Goal: Navigation & Orientation: Find specific page/section

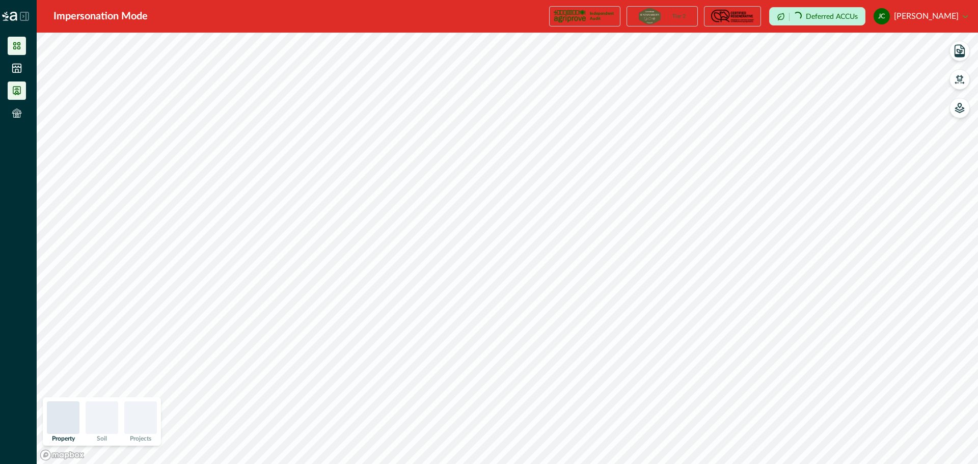
click at [12, 89] on icon at bounding box center [17, 91] width 10 height 10
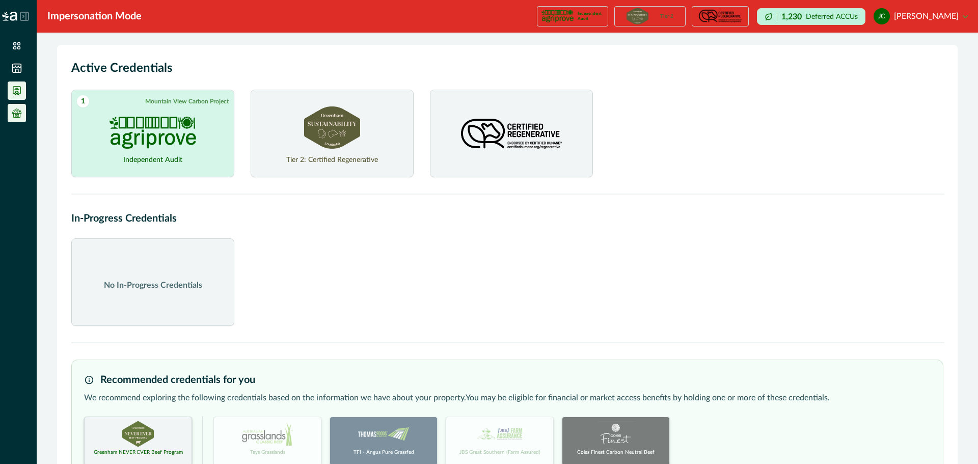
click at [14, 112] on icon at bounding box center [17, 113] width 10 height 10
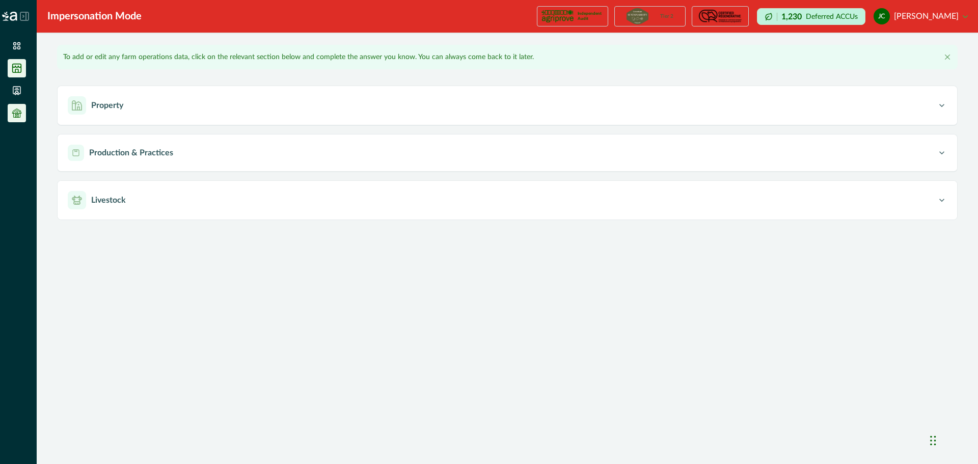
click at [18, 65] on icon at bounding box center [17, 68] width 10 height 10
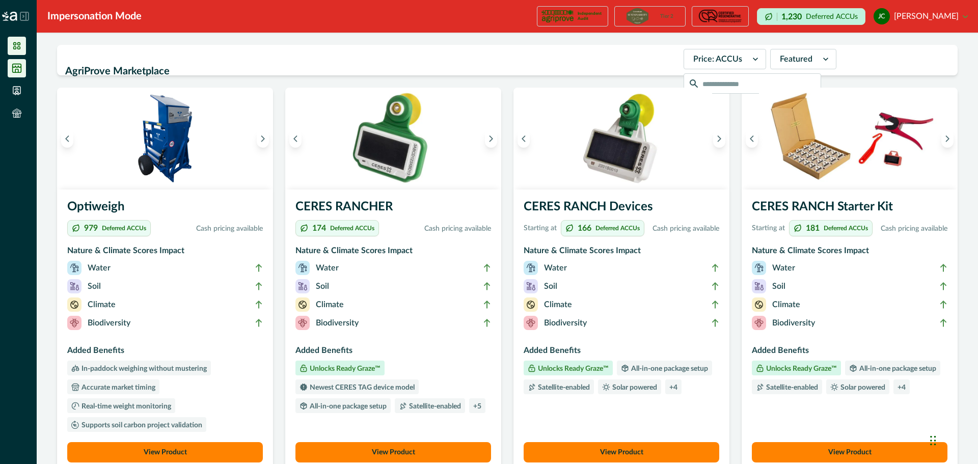
click at [17, 49] on icon at bounding box center [17, 46] width 10 height 10
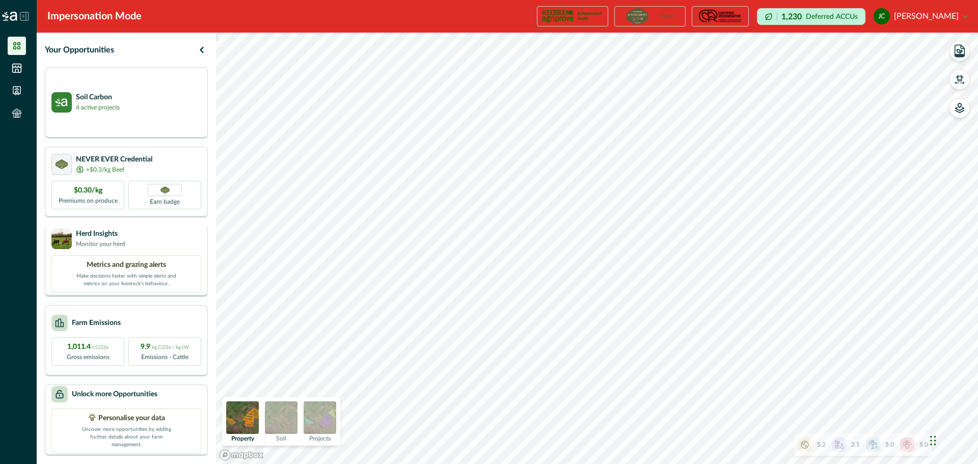
click at [107, 246] on p "Monitor your herd" at bounding box center [100, 243] width 49 height 9
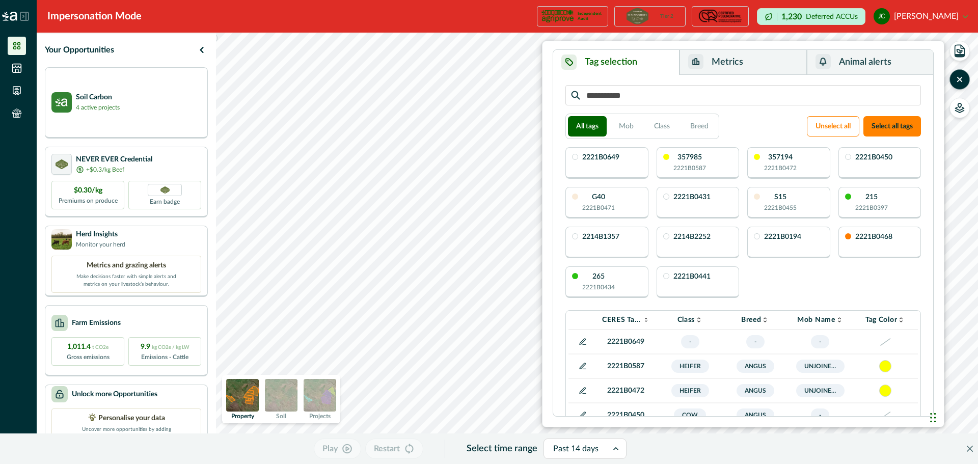
click at [755, 58] on button "Metrics" at bounding box center [742, 62] width 127 height 25
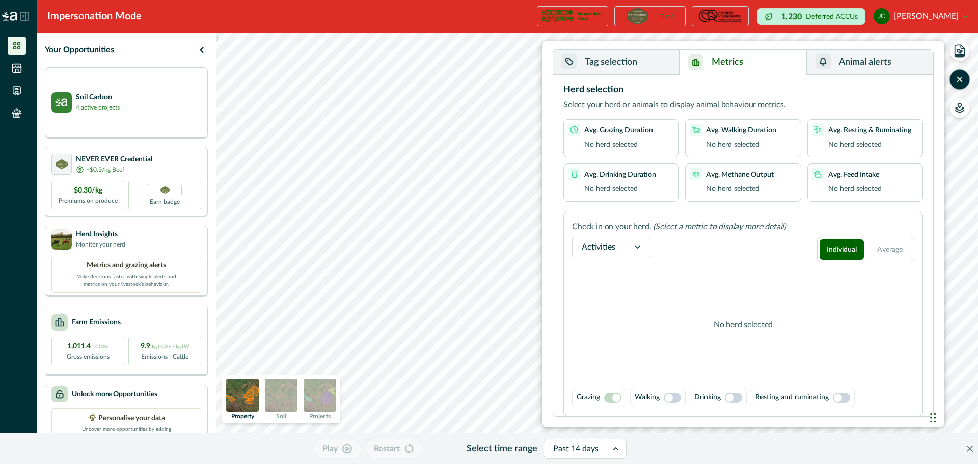
click at [106, 326] on p "Farm Emissions" at bounding box center [96, 322] width 49 height 11
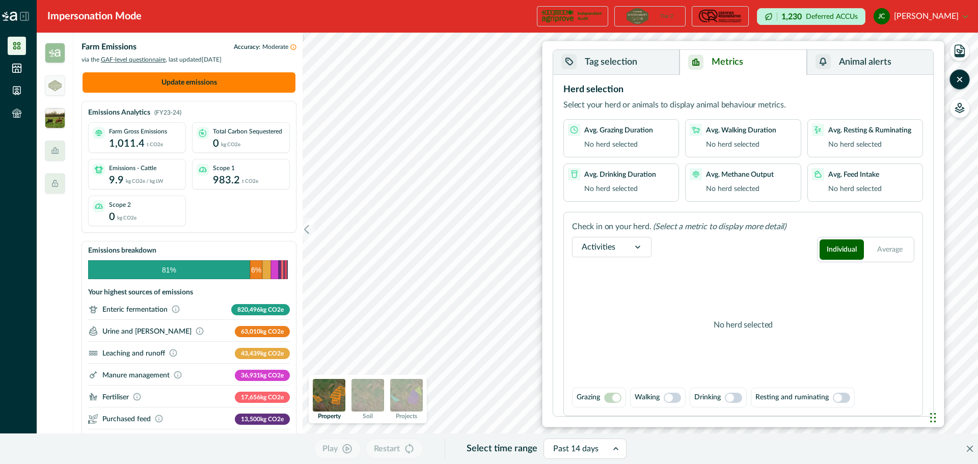
click at [60, 125] on img at bounding box center [55, 118] width 20 height 20
click at [58, 98] on div at bounding box center [55, 248] width 37 height 431
click at [15, 70] on icon at bounding box center [17, 68] width 9 height 9
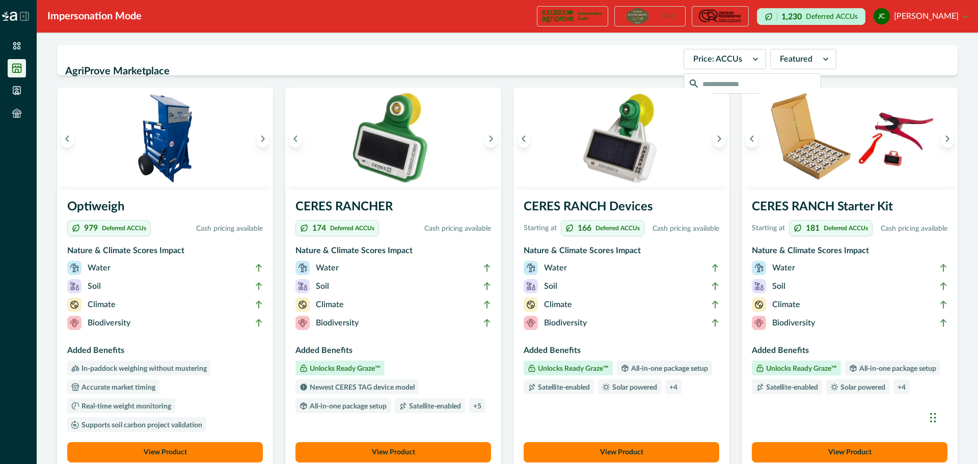
click at [25, 22] on div at bounding box center [18, 16] width 37 height 33
click at [23, 15] on icon at bounding box center [24, 16] width 9 height 9
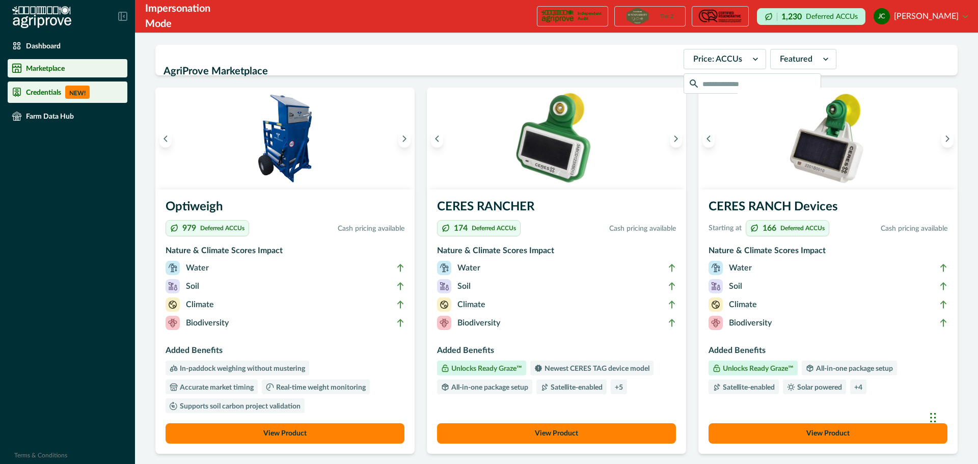
click at [49, 90] on p "Credentials" at bounding box center [43, 92] width 35 height 8
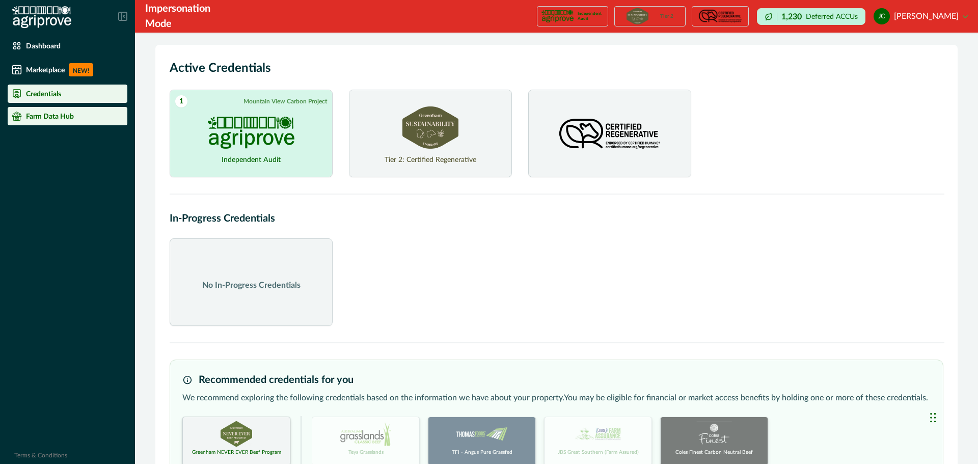
click at [45, 115] on p "Farm Data Hub" at bounding box center [50, 116] width 48 height 8
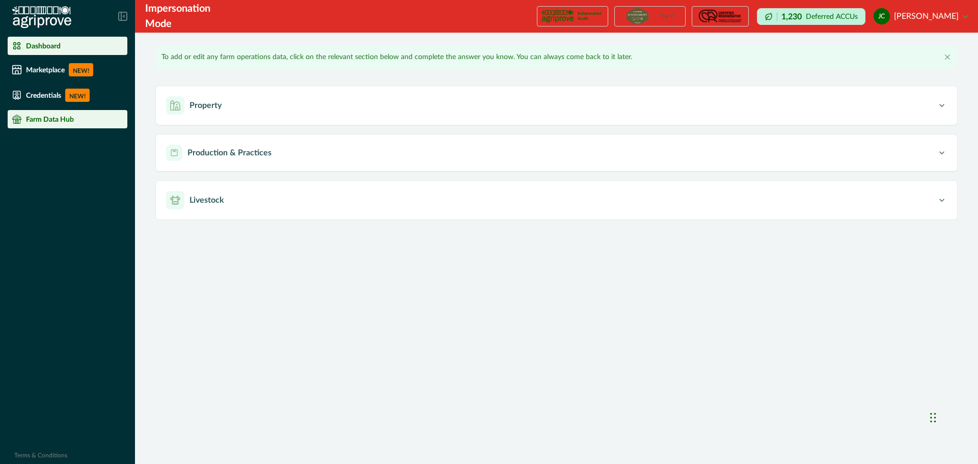
click at [53, 38] on li "Dashboard" at bounding box center [68, 46] width 120 height 18
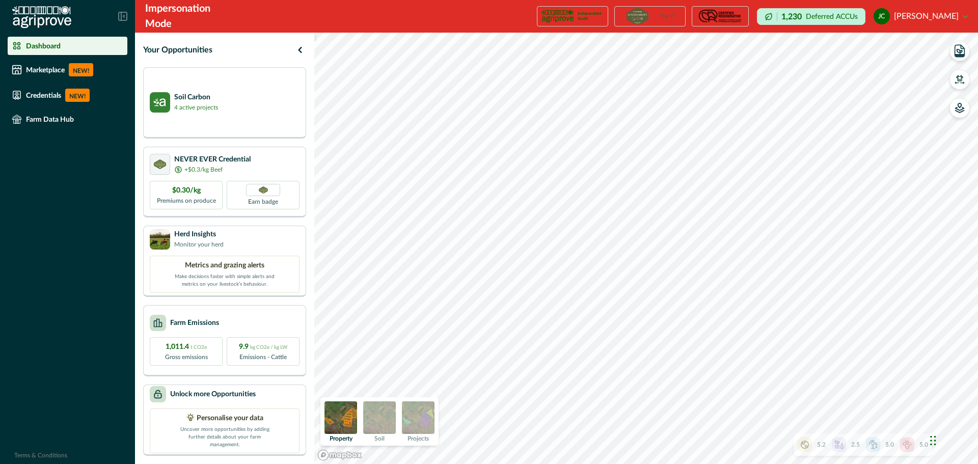
click at [918, 18] on button "[PERSON_NAME] [PERSON_NAME]" at bounding box center [920, 16] width 94 height 24
click at [893, 51] on button "Sign out" at bounding box center [910, 49] width 113 height 17
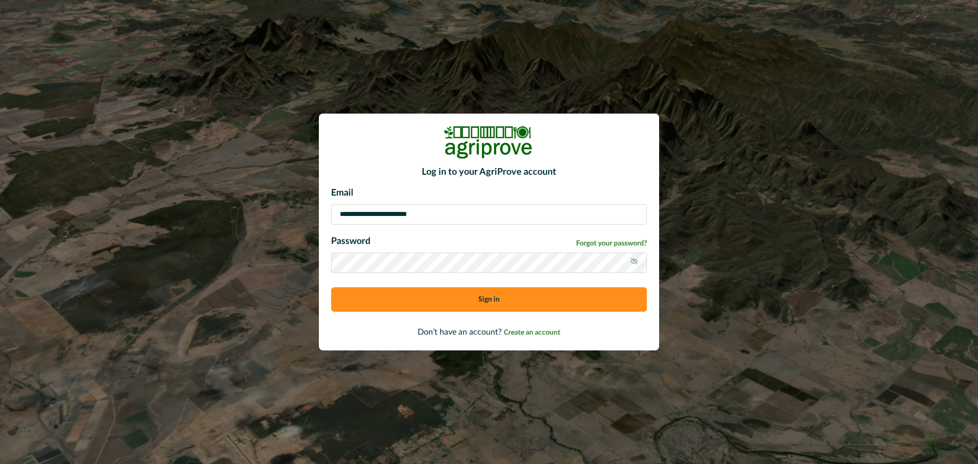
click at [485, 214] on input "**********" at bounding box center [489, 214] width 316 height 20
type input "**********"
click at [412, 297] on button "Sign in" at bounding box center [489, 299] width 316 height 24
